Goal: Transaction & Acquisition: Obtain resource

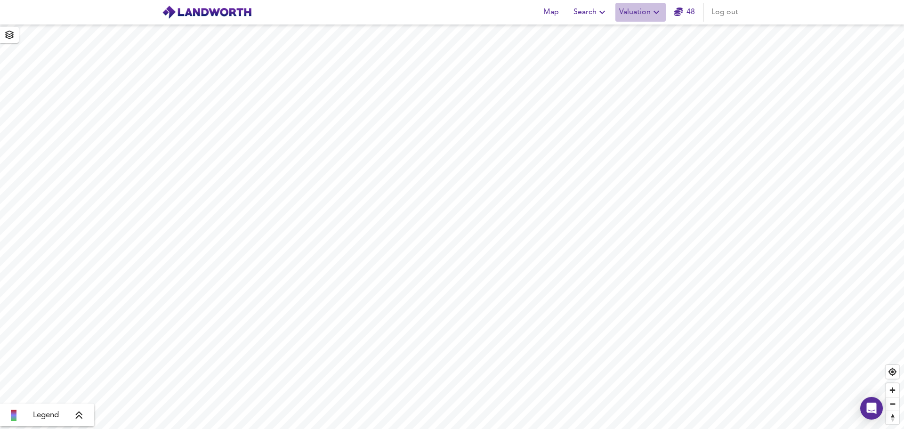
click at [653, 11] on icon "button" at bounding box center [656, 12] width 11 height 11
click at [639, 32] on li "New Valuation Report" at bounding box center [640, 33] width 113 height 17
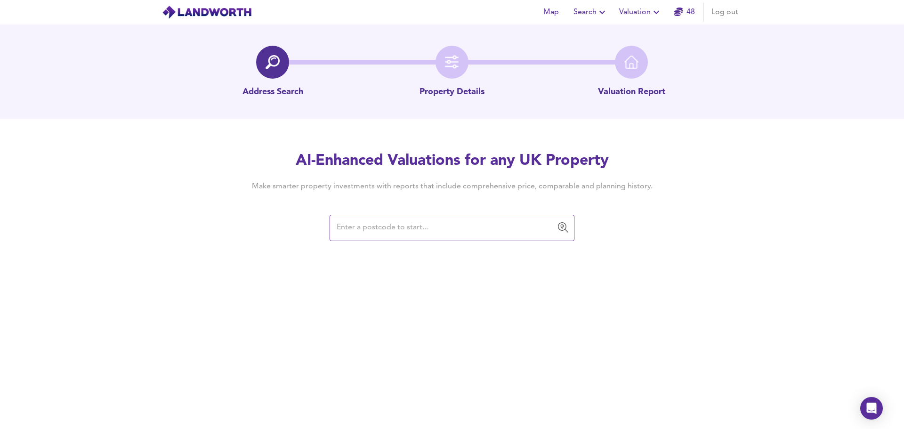
click at [352, 230] on input "text" at bounding box center [445, 228] width 222 height 18
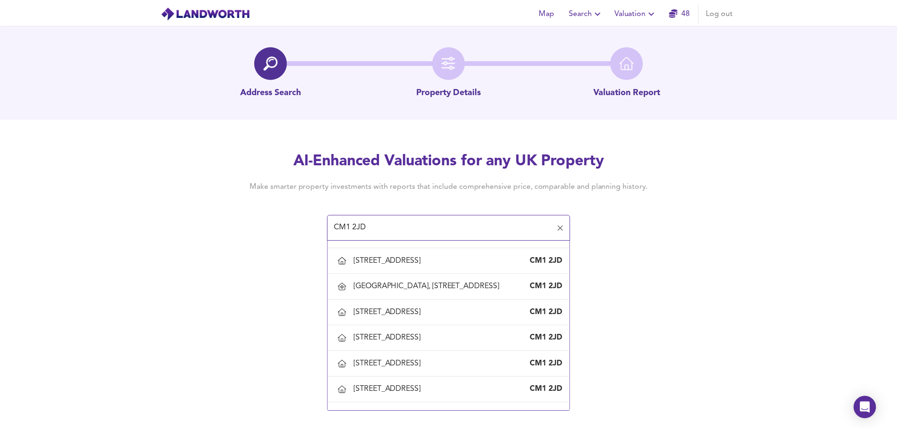
scroll to position [274, 0]
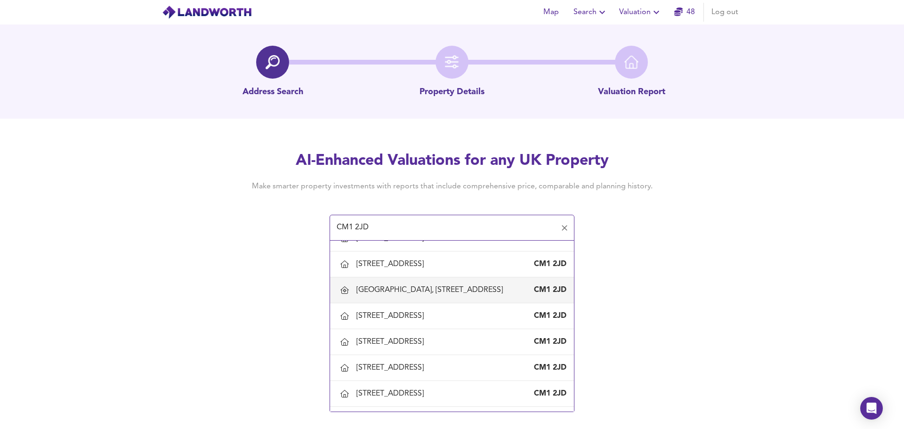
click at [406, 295] on div "[GEOGRAPHIC_DATA], [STREET_ADDRESS]" at bounding box center [431, 290] width 150 height 10
type input "[GEOGRAPHIC_DATA], [STREET_ADDRESS]"
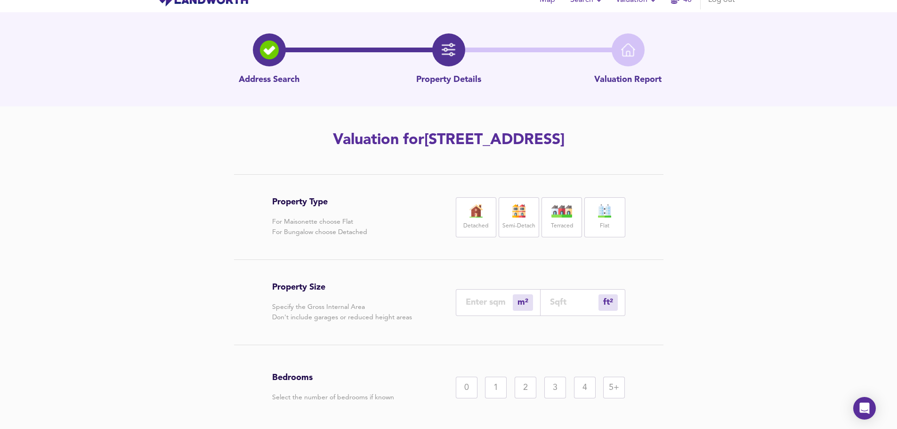
scroll to position [4, 0]
